Goal: Task Accomplishment & Management: Use online tool/utility

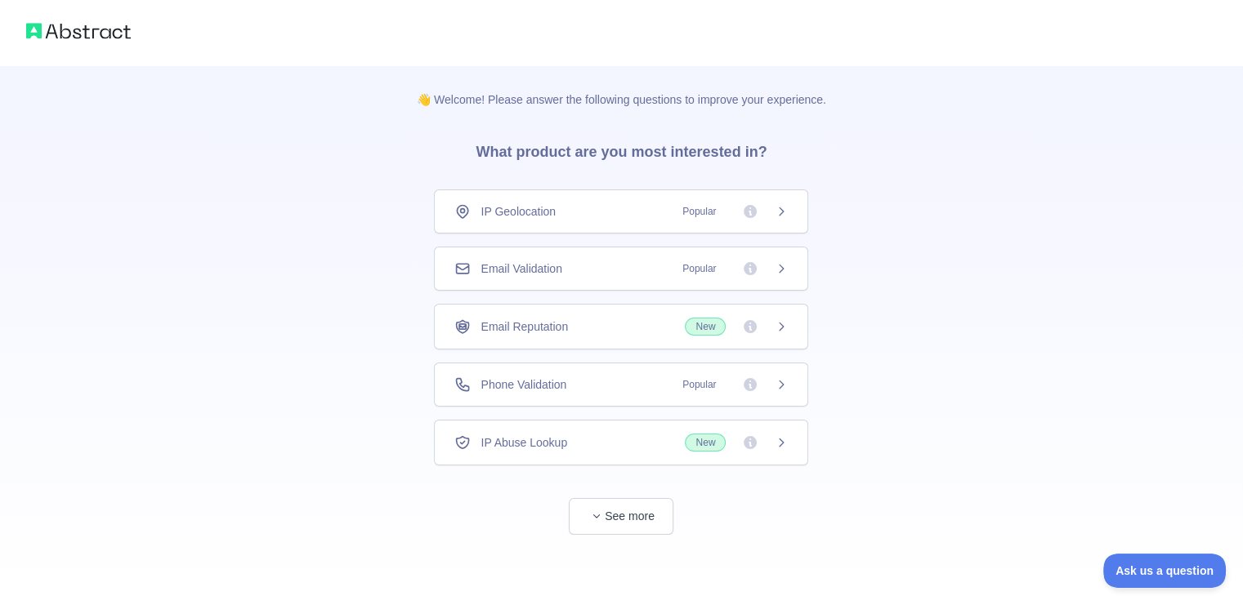
scroll to position [2, 0]
click at [649, 503] on button "See more" at bounding box center [621, 515] width 105 height 37
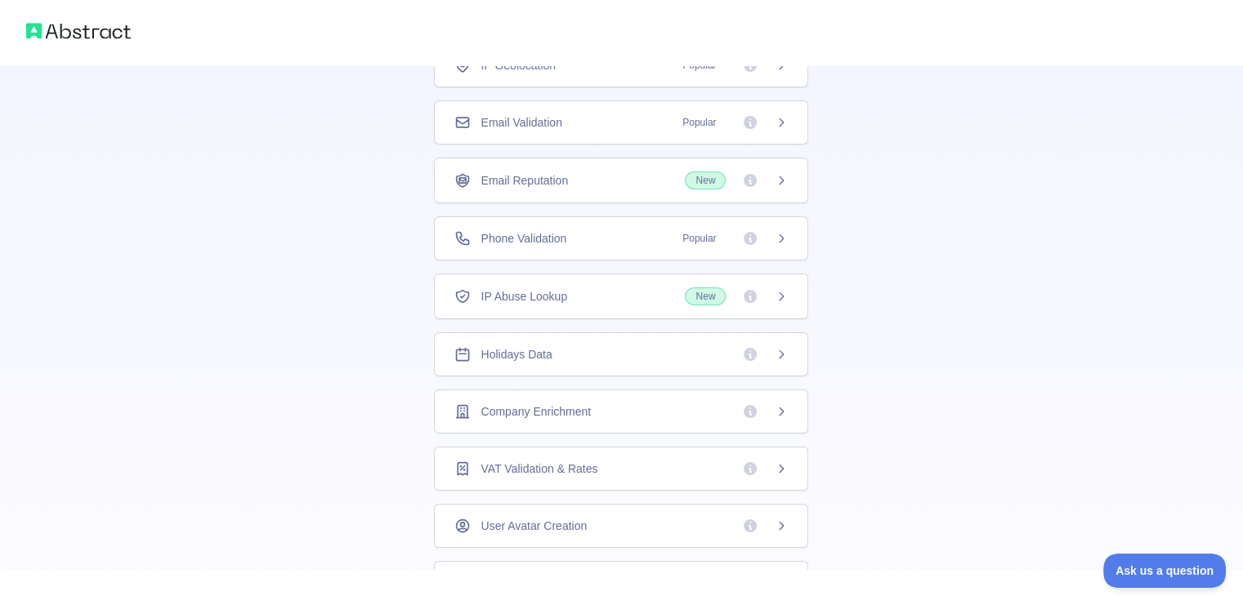
scroll to position [0, 0]
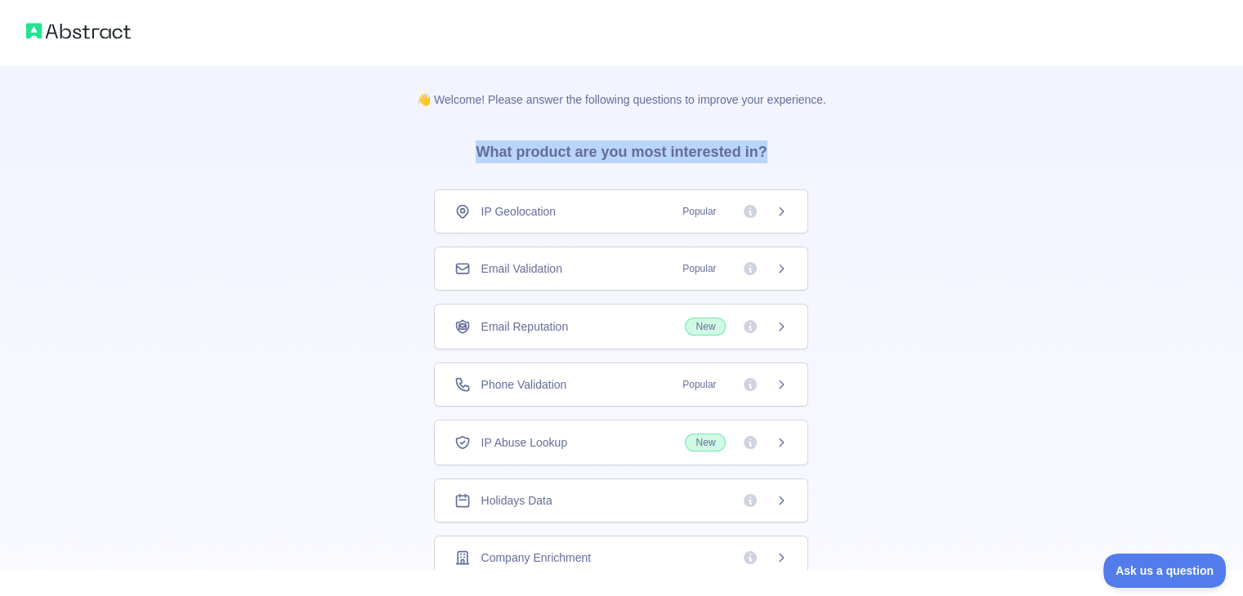
drag, startPoint x: 476, startPoint y: 154, endPoint x: 800, endPoint y: 158, distance: 323.5
click at [800, 158] on div "👋 Welcome! Please answer the following questions to improve your experience. Wh…" at bounding box center [621, 519] width 462 height 908
copy h3 "What product are you most interested in?"
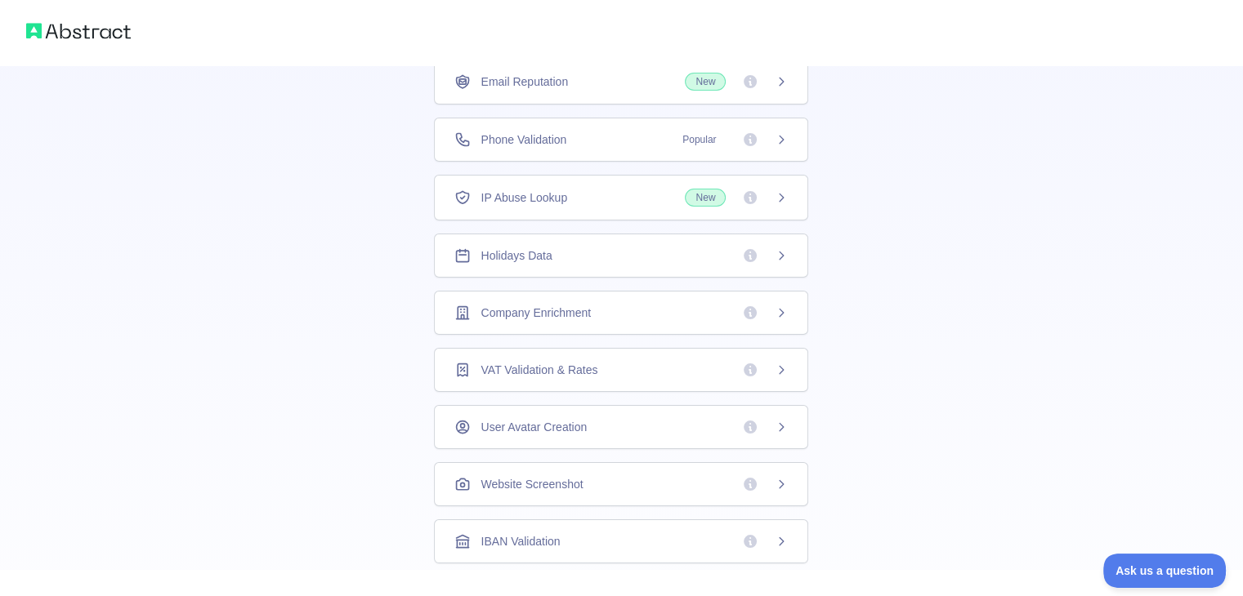
scroll to position [58, 0]
click at [526, 197] on span "Holidays Data" at bounding box center [515, 198] width 71 height 16
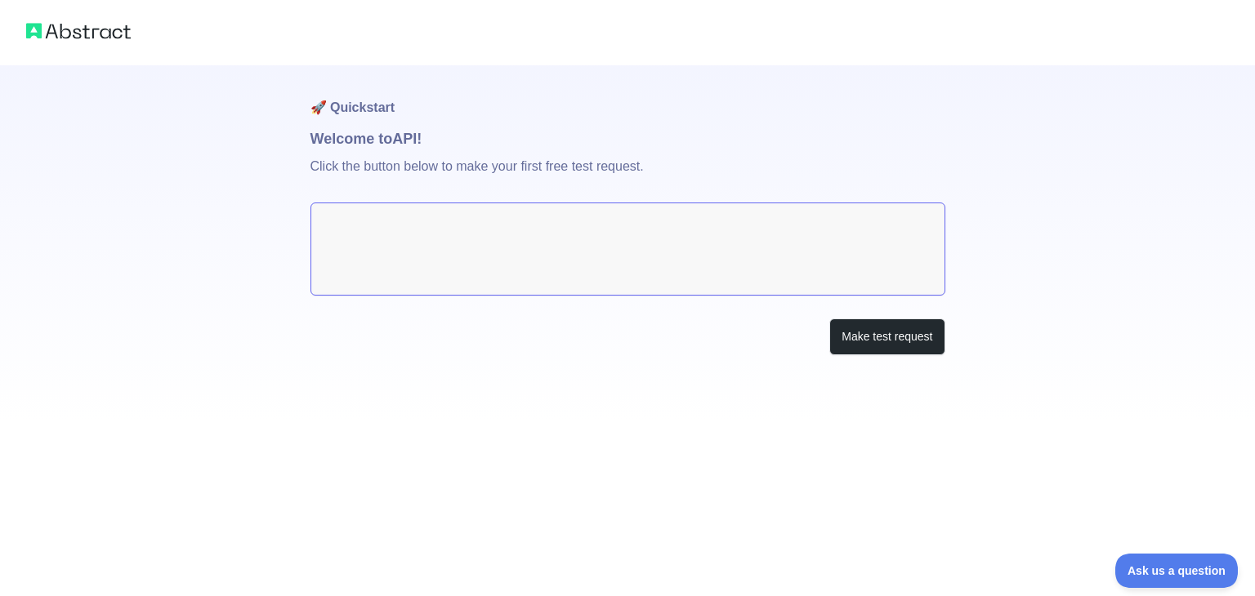
click at [480, 252] on textarea at bounding box center [627, 249] width 635 height 93
click at [608, 270] on textarea at bounding box center [627, 249] width 635 height 93
click at [889, 340] on button "Make test request" at bounding box center [886, 337] width 115 height 37
click at [466, 243] on textarea at bounding box center [627, 249] width 635 height 93
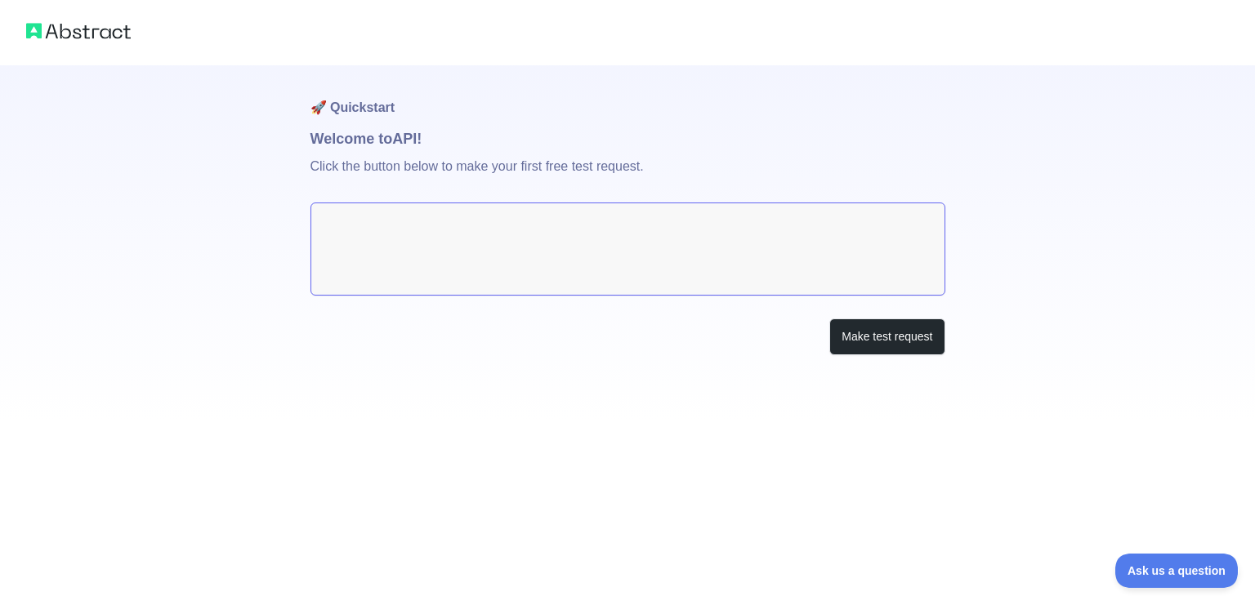
click at [466, 243] on textarea at bounding box center [627, 249] width 635 height 93
drag, startPoint x: 388, startPoint y: 160, endPoint x: 387, endPoint y: 148, distance: 12.3
click at [387, 158] on p "Click the button below to make your first free test request." at bounding box center [627, 176] width 635 height 52
click at [387, 148] on h1 "Welcome to API!" at bounding box center [627, 138] width 635 height 23
click at [386, 135] on h1 "Welcome to API!" at bounding box center [627, 138] width 635 height 23
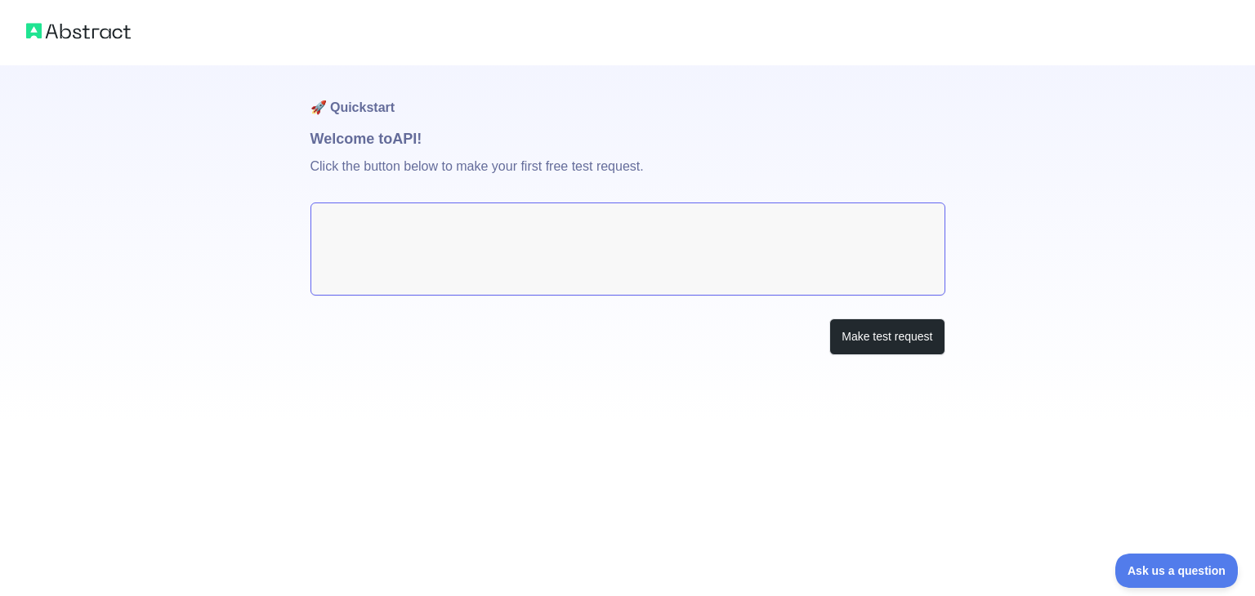
click at [382, 130] on h1 "Welcome to API!" at bounding box center [627, 138] width 635 height 23
click at [814, 258] on textarea at bounding box center [627, 249] width 635 height 93
click at [812, 252] on textarea at bounding box center [627, 249] width 635 height 93
drag, startPoint x: 812, startPoint y: 252, endPoint x: 856, endPoint y: 308, distance: 71.6
click at [814, 255] on textarea at bounding box center [627, 249] width 635 height 93
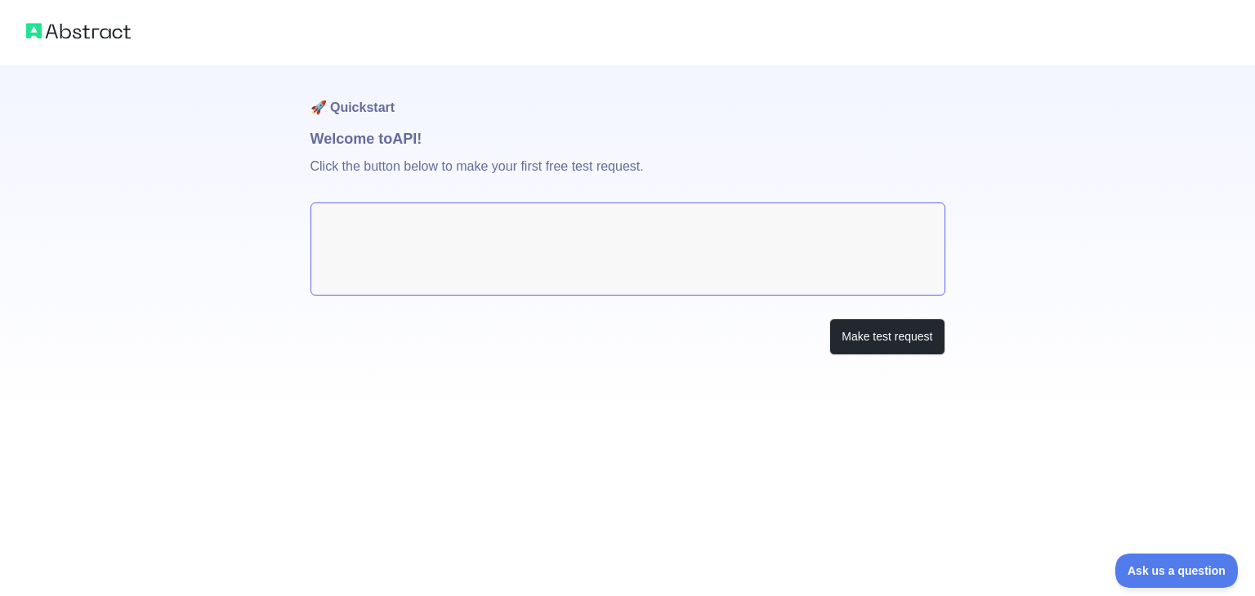
drag, startPoint x: 856, startPoint y: 308, endPoint x: 864, endPoint y: 316, distance: 11.0
click at [858, 310] on div "🚀 Quickstart Welcome to API! Click the button below to make your first free tes…" at bounding box center [627, 242] width 635 height 355
click at [864, 316] on div "🚀 Quickstart Welcome to API! Click the button below to make your first free tes…" at bounding box center [627, 242] width 635 height 355
drag, startPoint x: 864, startPoint y: 316, endPoint x: 866, endPoint y: 331, distance: 14.9
click at [864, 317] on div "🚀 Quickstart Welcome to API! Click the button below to make your first free tes…" at bounding box center [627, 242] width 635 height 355
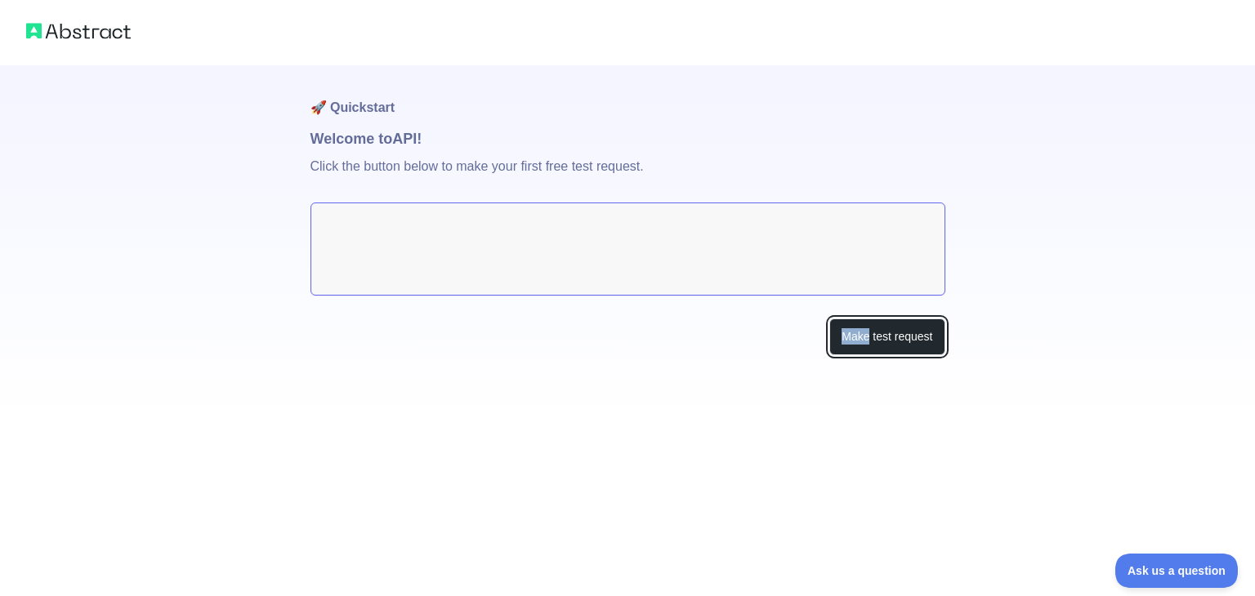
click at [866, 334] on button "Make test request" at bounding box center [886, 337] width 115 height 37
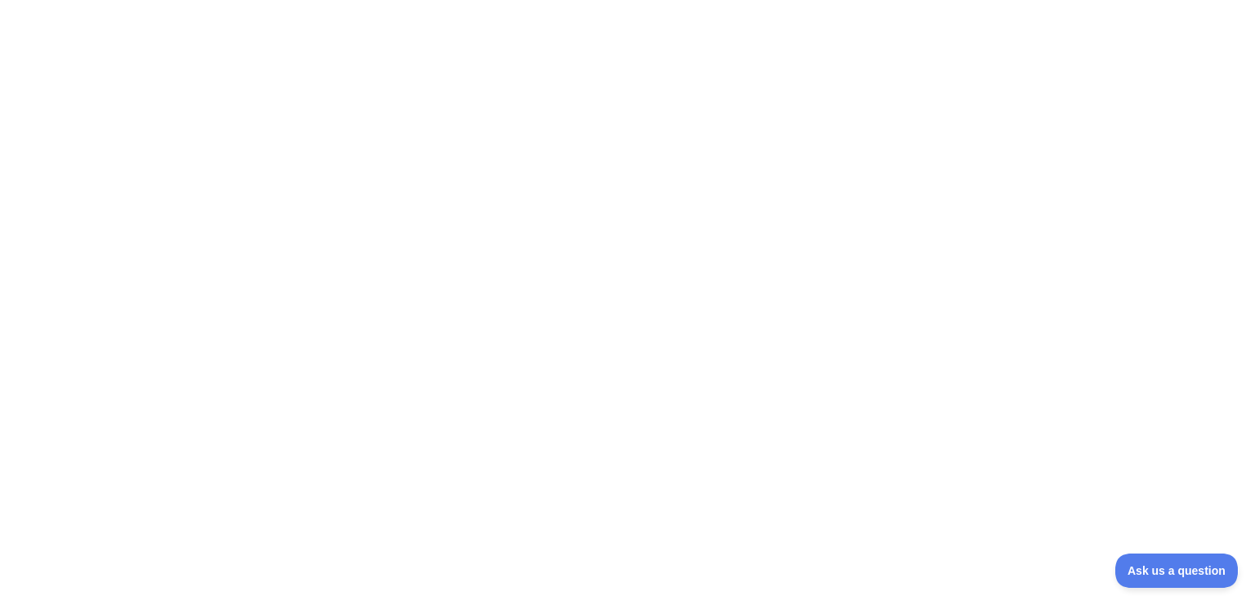
click at [865, 334] on div at bounding box center [627, 298] width 1255 height 596
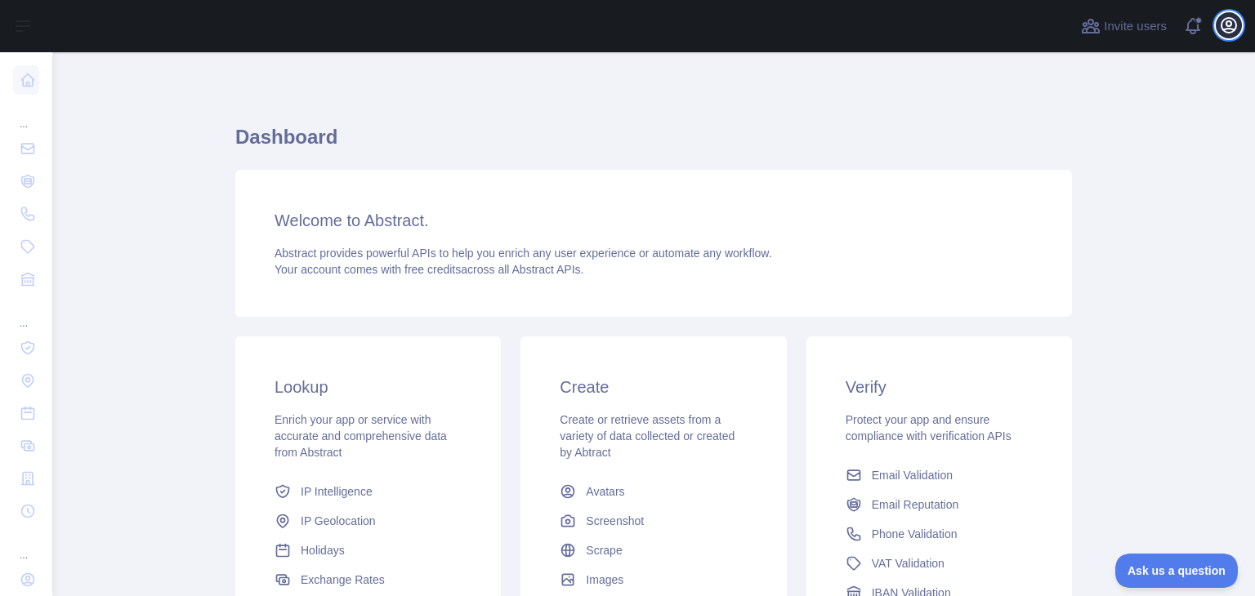
click at [1225, 24] on icon "button" at bounding box center [1229, 26] width 20 height 20
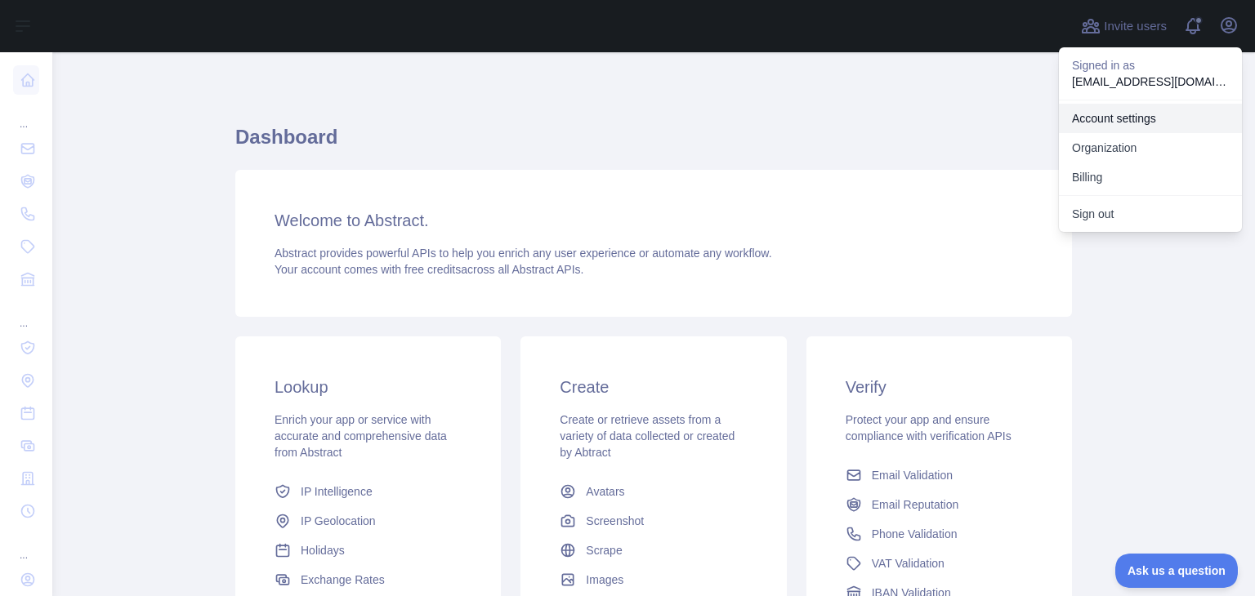
click at [1140, 118] on link "Account settings" at bounding box center [1150, 118] width 183 height 29
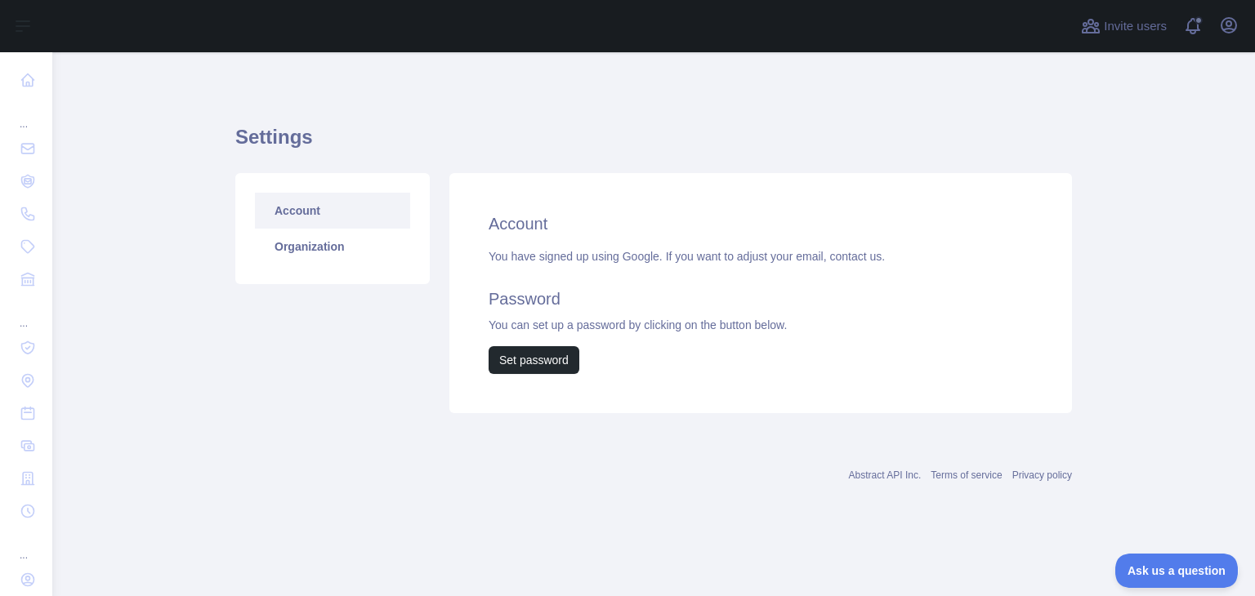
click at [304, 268] on div "Account Organization" at bounding box center [332, 228] width 194 height 111
click at [313, 254] on link "Organization" at bounding box center [332, 247] width 155 height 36
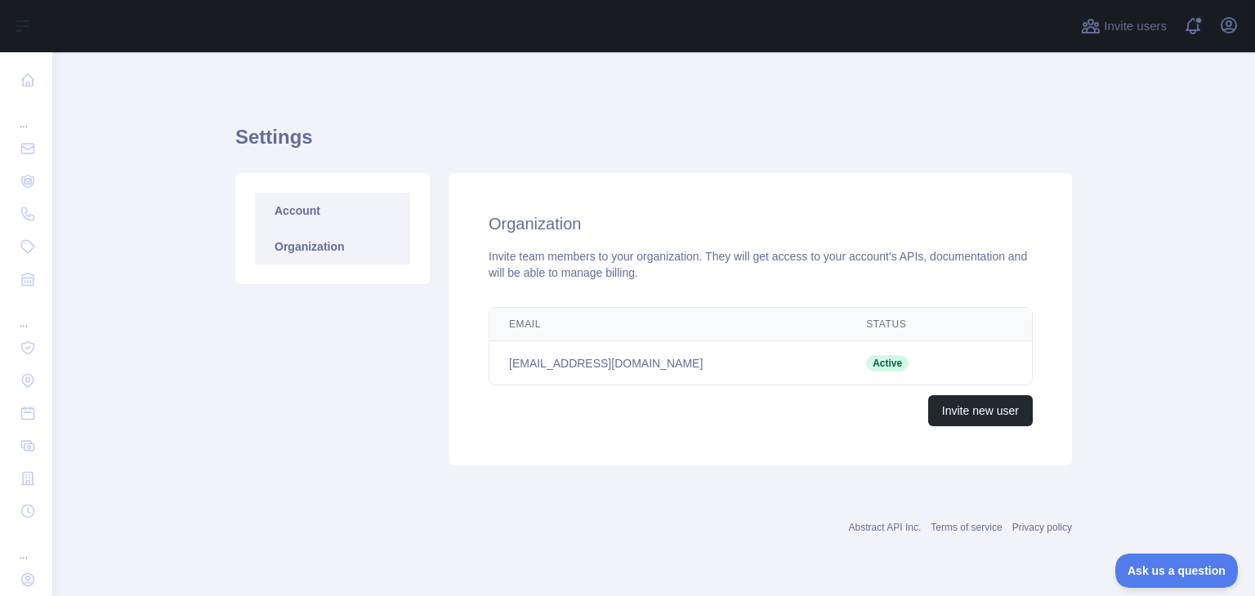
click at [302, 207] on link "Account" at bounding box center [332, 211] width 155 height 36
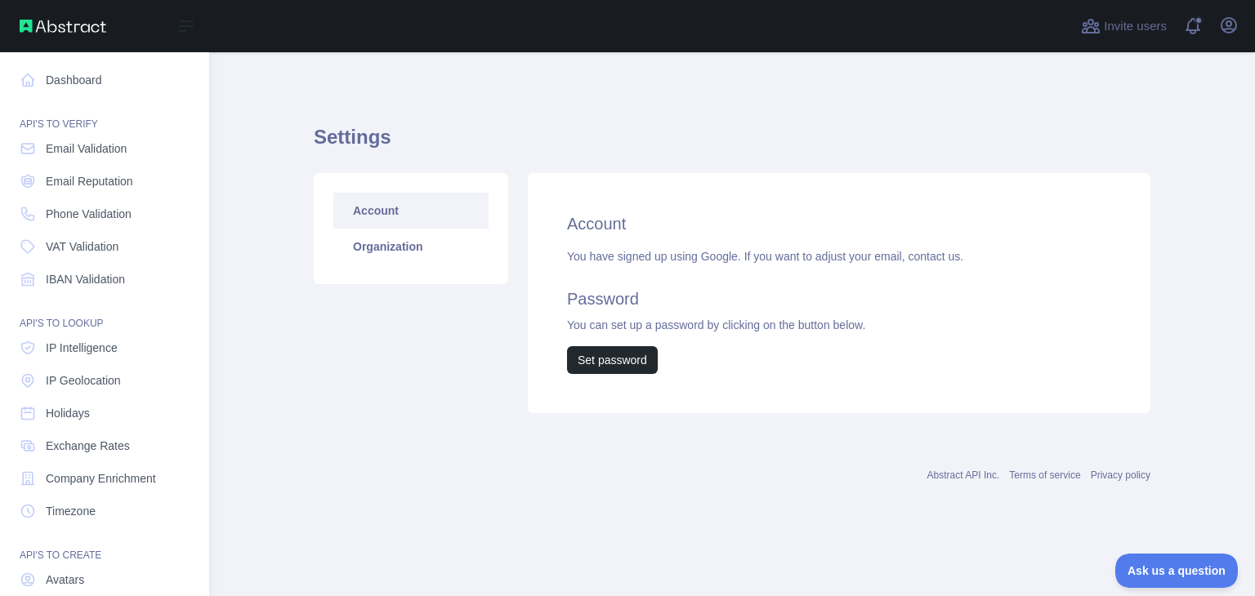
click at [12, 74] on div "Dashboard API'S TO VERIFY Email Validation Email Reputation Phone Validation VA…" at bounding box center [104, 353] width 209 height 706
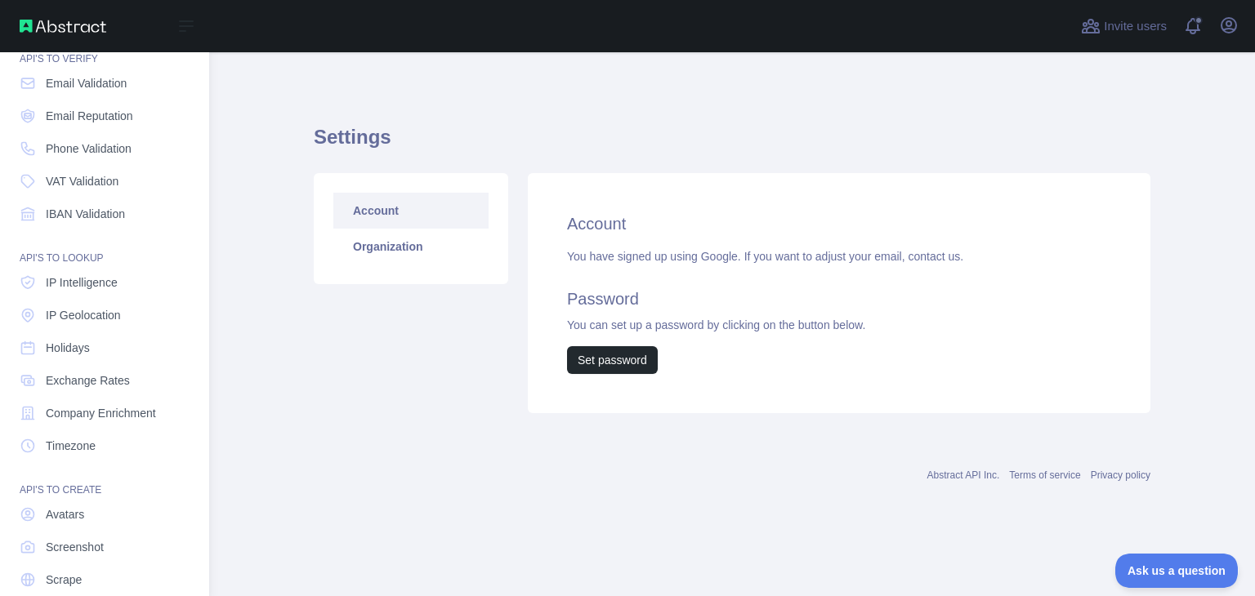
scroll to position [123, 0]
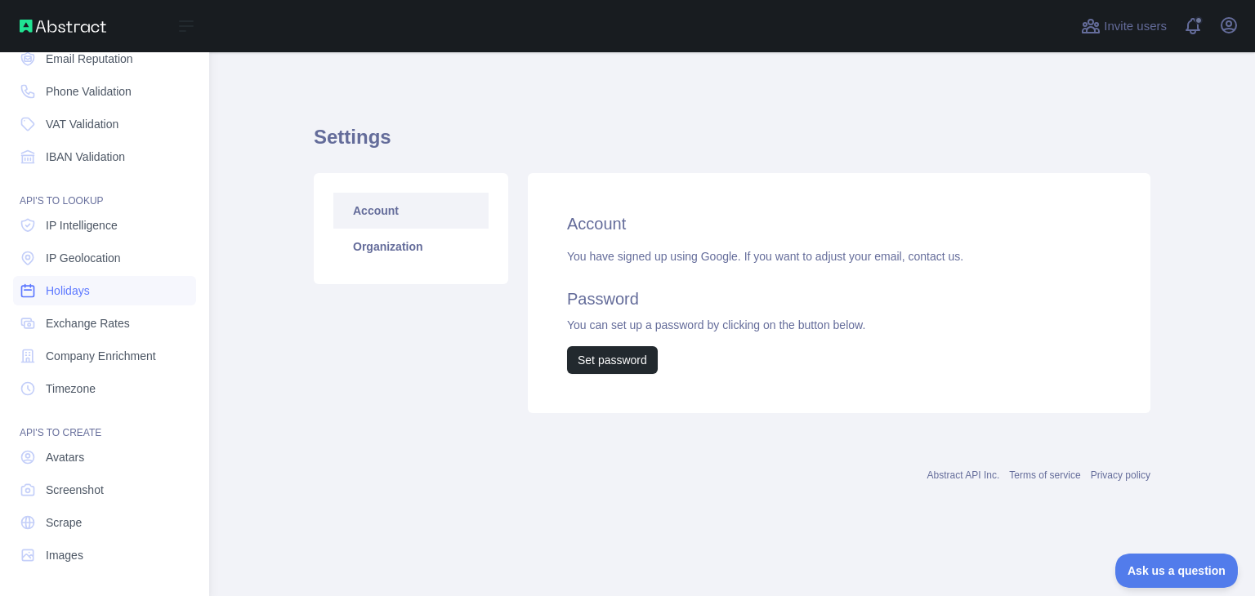
click at [88, 288] on span "Holidays" at bounding box center [68, 291] width 44 height 16
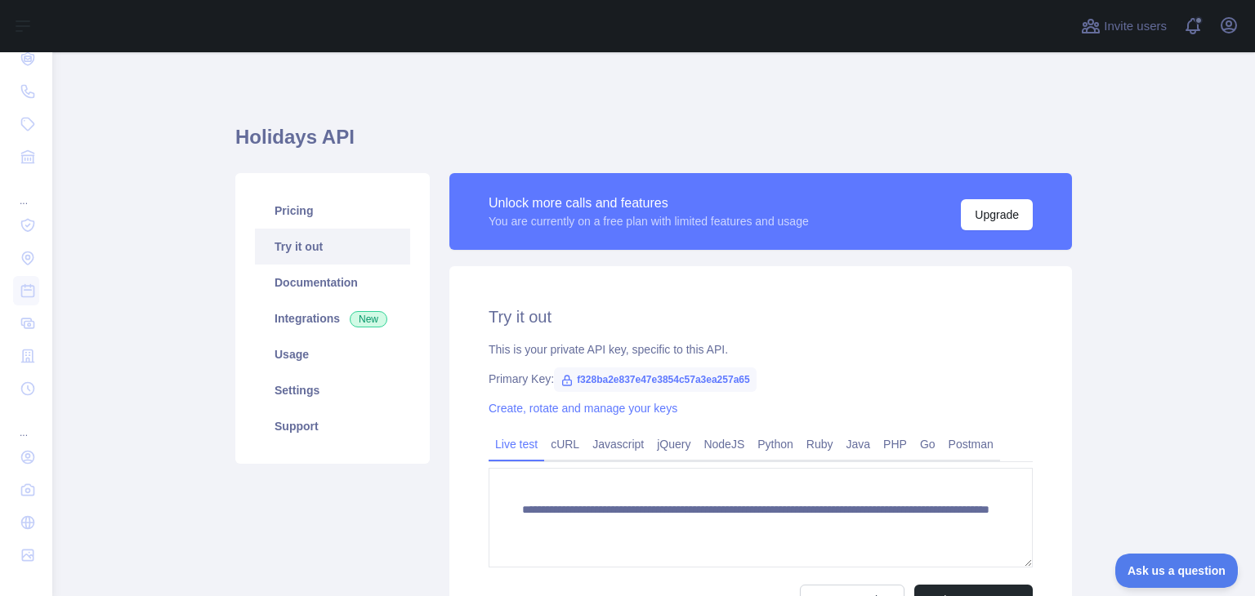
click at [599, 390] on span "f328ba2e837e47e3854c57a3ea257a65" at bounding box center [655, 380] width 203 height 25
click at [601, 382] on span "f328ba2e837e47e3854c57a3ea257a65" at bounding box center [655, 380] width 203 height 25
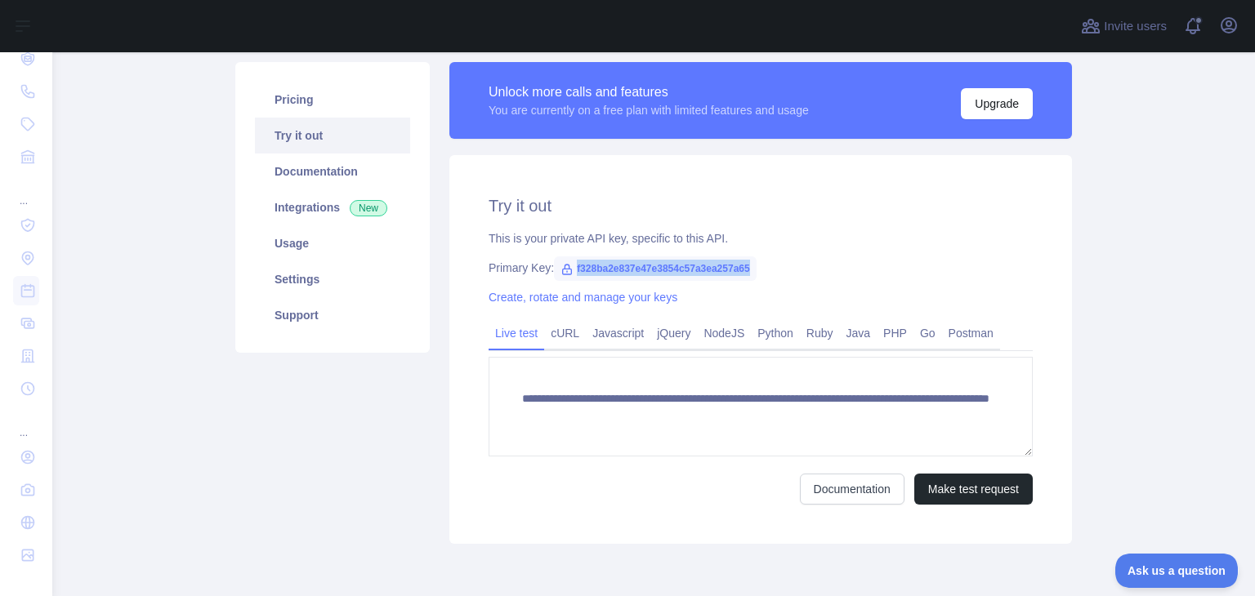
scroll to position [179, 0]
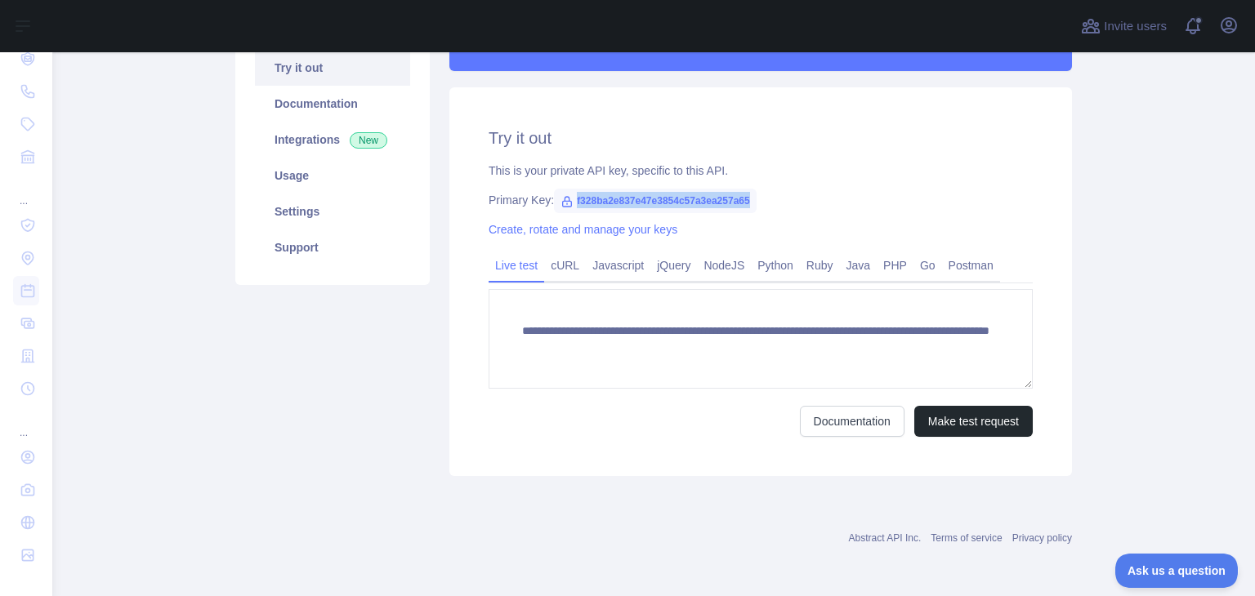
copy span "f328ba2e837e47e3854c57a3ea257a65"
